Goal: Task Accomplishment & Management: Complete application form

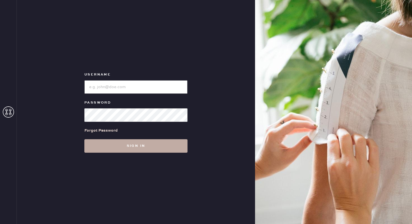
type input "reformationbethesdarow"
click at [129, 149] on button "Sign in" at bounding box center [135, 145] width 103 height 13
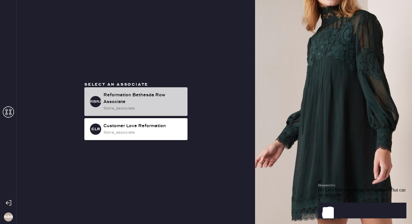
click at [137, 99] on div "Reformation Bethesda Row Associate" at bounding box center [143, 98] width 80 height 13
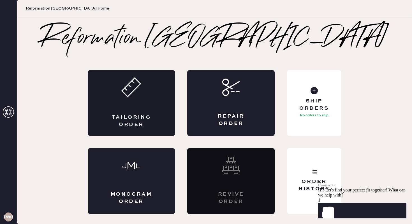
click at [144, 104] on div "Tailoring Order" at bounding box center [132, 103] width 88 height 66
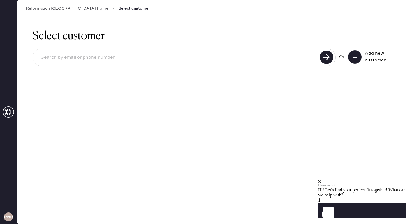
click at [136, 59] on input at bounding box center [177, 57] width 282 height 13
type input "[EMAIL_ADDRESS][DOMAIN_NAME]"
click at [329, 58] on use at bounding box center [326, 56] width 13 height 13
click at [330, 59] on use at bounding box center [326, 56] width 13 height 13
click at [398, 180] on div "Hemster Bot" at bounding box center [362, 183] width 88 height 7
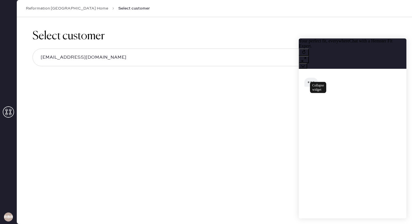
click at [307, 63] on button at bounding box center [303, 66] width 8 height 6
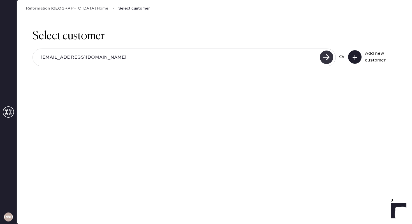
click at [328, 54] on use at bounding box center [326, 56] width 13 height 13
click at [328, 57] on use at bounding box center [326, 56] width 13 height 13
click at [321, 57] on use at bounding box center [326, 56] width 13 height 13
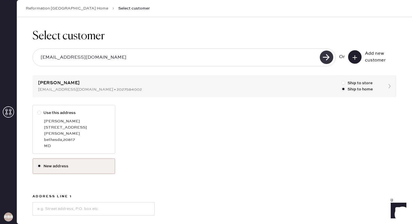
click at [326, 57] on use at bounding box center [326, 56] width 13 height 13
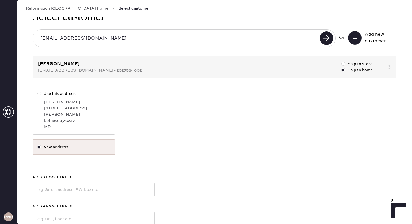
scroll to position [22, 0]
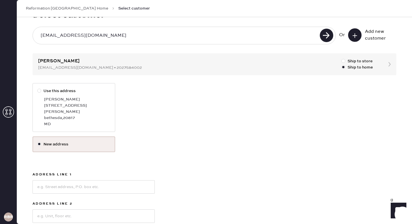
click at [40, 91] on div at bounding box center [39, 91] width 4 height 4
click at [38, 88] on input "Use this address" at bounding box center [37, 88] width 0 height 0
radio input "true"
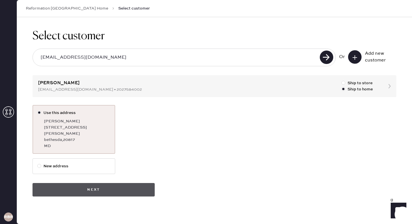
click at [100, 183] on button "Next" at bounding box center [94, 189] width 122 height 13
click at [97, 185] on button "Next" at bounding box center [94, 189] width 122 height 13
click at [95, 186] on button "Next" at bounding box center [94, 189] width 122 height 13
click at [115, 187] on button "Next" at bounding box center [94, 189] width 122 height 13
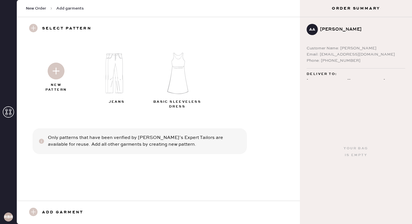
click at [59, 71] on img at bounding box center [56, 71] width 17 height 17
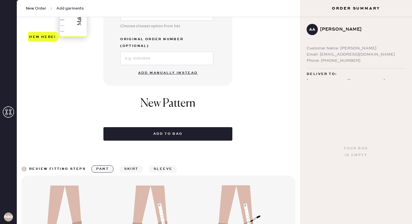
scroll to position [207, 0]
click at [163, 67] on button "Add manually instead" at bounding box center [168, 72] width 66 height 11
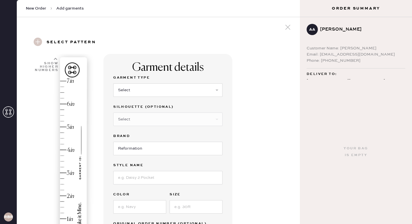
scroll to position [0, 0]
click at [213, 87] on select "Select Basic Skirt Jeans Leggings Pants Shorts Basic Sleeved Dress Basic Sleeve…" at bounding box center [167, 89] width 109 height 13
select select "2"
click at [113, 83] on select "Select Basic Skirt Jeans Leggings Pants Shorts Basic Sleeved Dress Basic Sleeve…" at bounding box center [167, 89] width 109 height 13
click at [177, 121] on select "Select Shorts Cropped Flare Boot Cut Straight Skinny Other" at bounding box center [167, 118] width 109 height 13
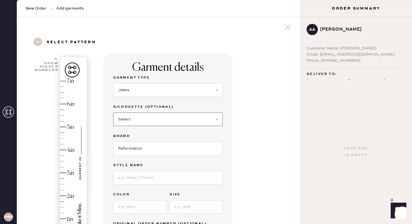
select select "other"
click at [113, 112] on select "Select Shorts Cropped Flare Boot Cut Straight Skinny Other" at bounding box center [167, 118] width 109 height 13
click at [142, 152] on input at bounding box center [167, 148] width 109 height 13
type input "Wide Leg"
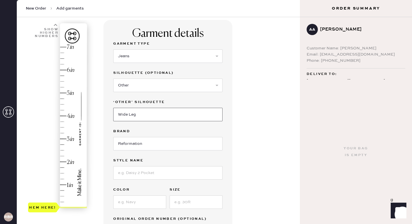
scroll to position [36, 0]
click at [132, 170] on input at bounding box center [167, 172] width 109 height 13
type input "Cary low rise slouchy wide leg jeans"
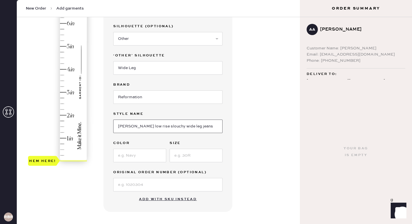
scroll to position [83, 0]
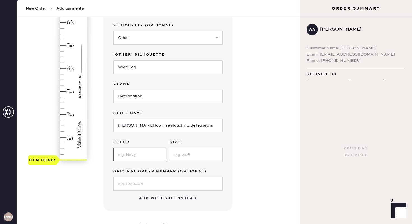
click at [153, 157] on input at bounding box center [139, 154] width 53 height 13
type input "summit"
click at [208, 153] on input at bounding box center [196, 154] width 53 height 13
type input "23"
type input "2"
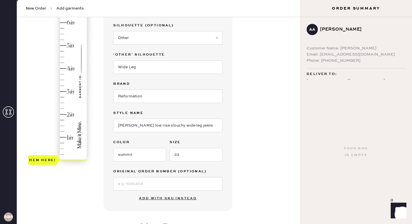
click at [71, 114] on div "Hem here!" at bounding box center [58, 79] width 60 height 165
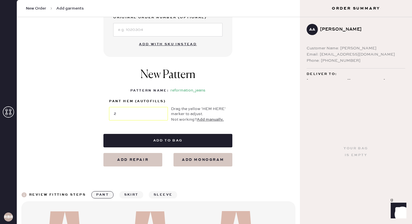
scroll to position [238, 0]
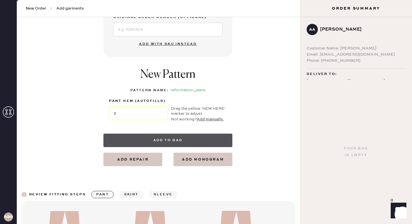
click at [198, 140] on button "Add to bag" at bounding box center [167, 140] width 129 height 13
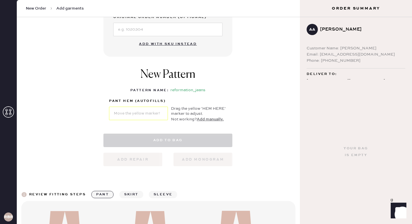
select select "2"
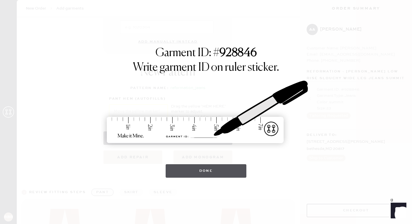
click at [204, 168] on button "Done" at bounding box center [206, 170] width 81 height 13
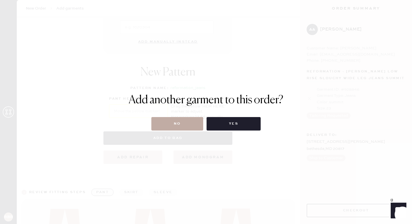
click at [183, 123] on button "No" at bounding box center [177, 123] width 52 height 13
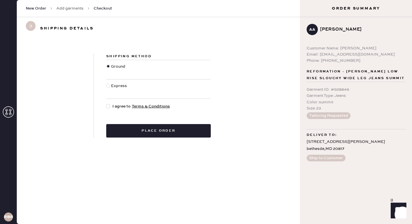
click at [106, 107] on div "Shipping Method Ground Express I agree to Terms & Conditions Place order" at bounding box center [158, 95] width 129 height 84
click at [107, 107] on div at bounding box center [108, 106] width 4 height 4
click at [107, 103] on input "I agree to Terms & Conditions" at bounding box center [106, 103] width 0 height 0
checkbox input "true"
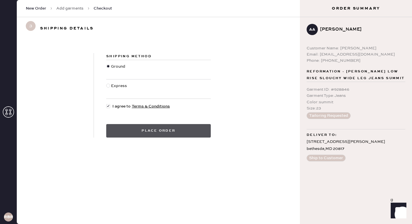
click at [125, 129] on button "Place order" at bounding box center [158, 130] width 105 height 13
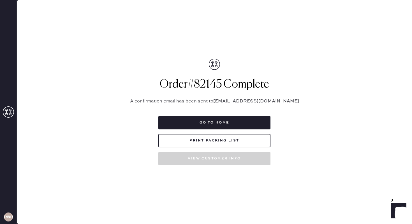
click at [43, 98] on div "Packing list Order # 82145 Customer information # 68655 anush avetisyan anushav…" at bounding box center [214, 112] width 395 height 224
